Goal: Task Accomplishment & Management: Manage account settings

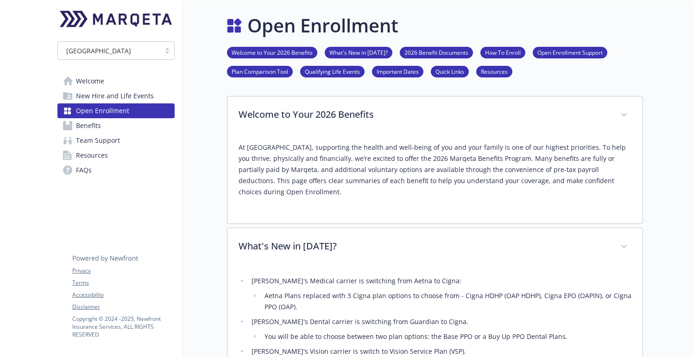
scroll to position [285, 0]
